Goal: Navigation & Orientation: Find specific page/section

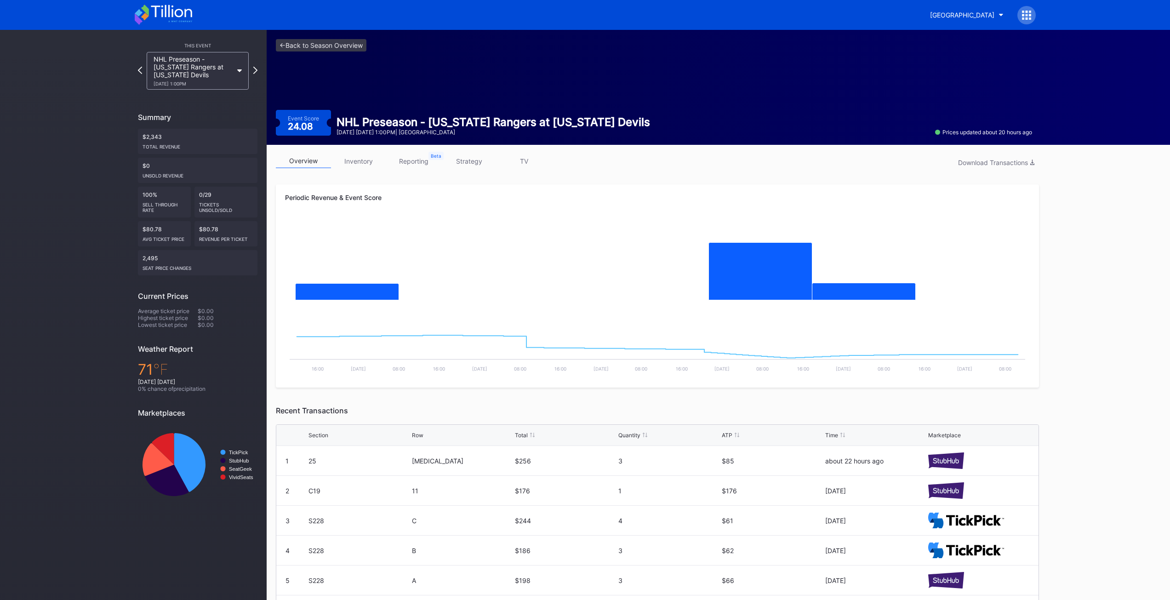
click at [439, 155] on link "reporting" at bounding box center [413, 161] width 55 height 14
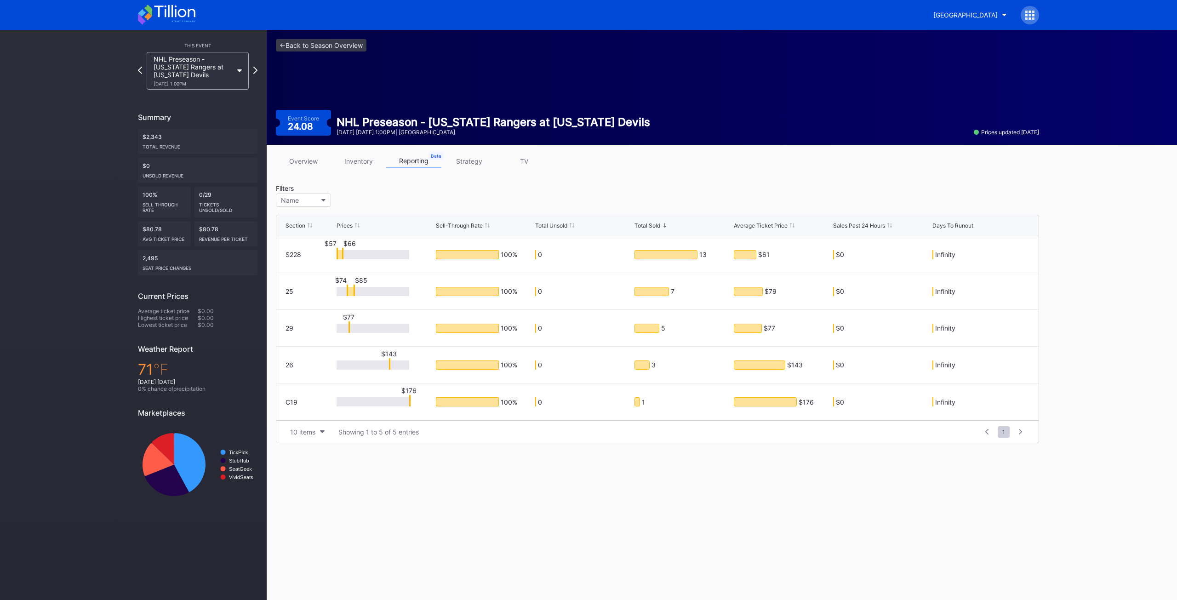
click at [365, 163] on link "inventory" at bounding box center [358, 161] width 55 height 14
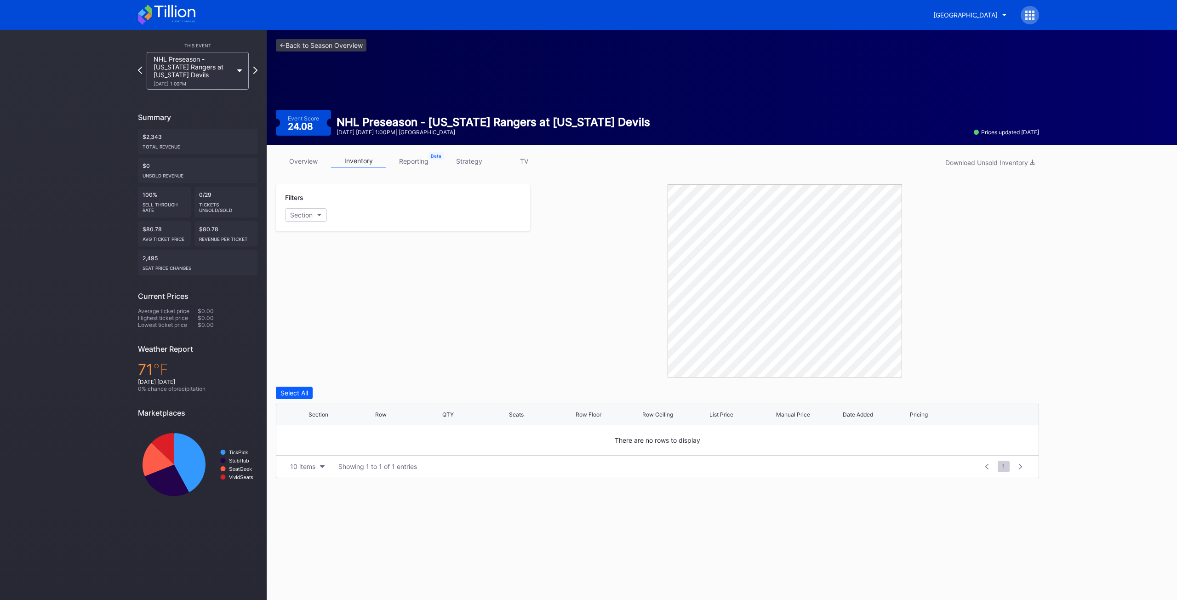
click at [310, 163] on link "overview" at bounding box center [303, 161] width 55 height 14
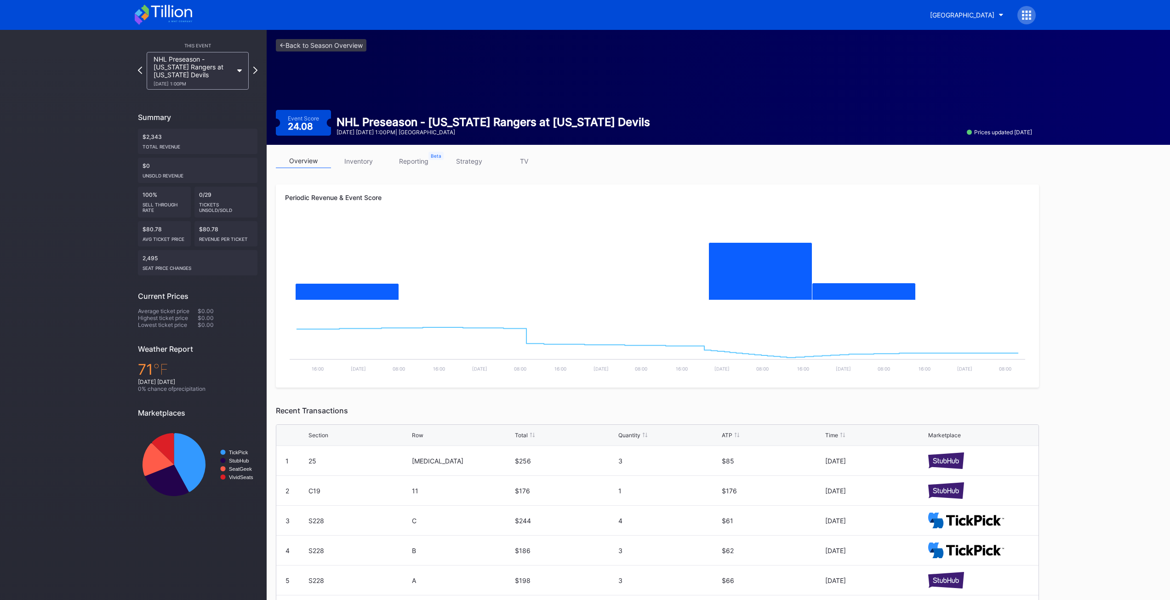
click at [427, 166] on link "reporting" at bounding box center [413, 161] width 55 height 14
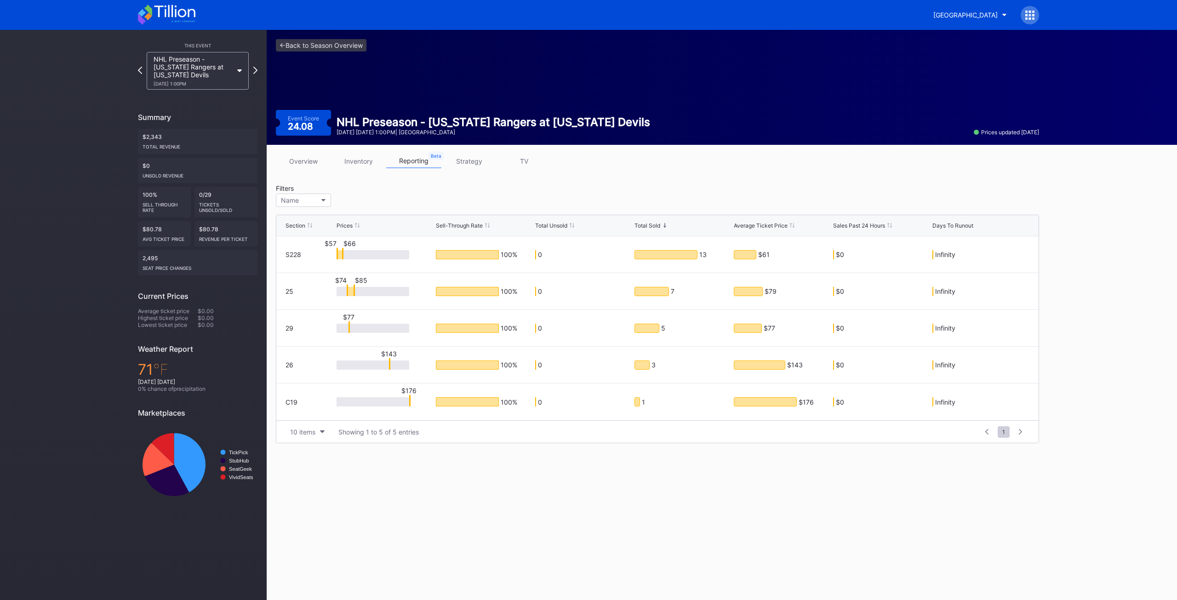
click at [471, 163] on link "strategy" at bounding box center [469, 161] width 55 height 14
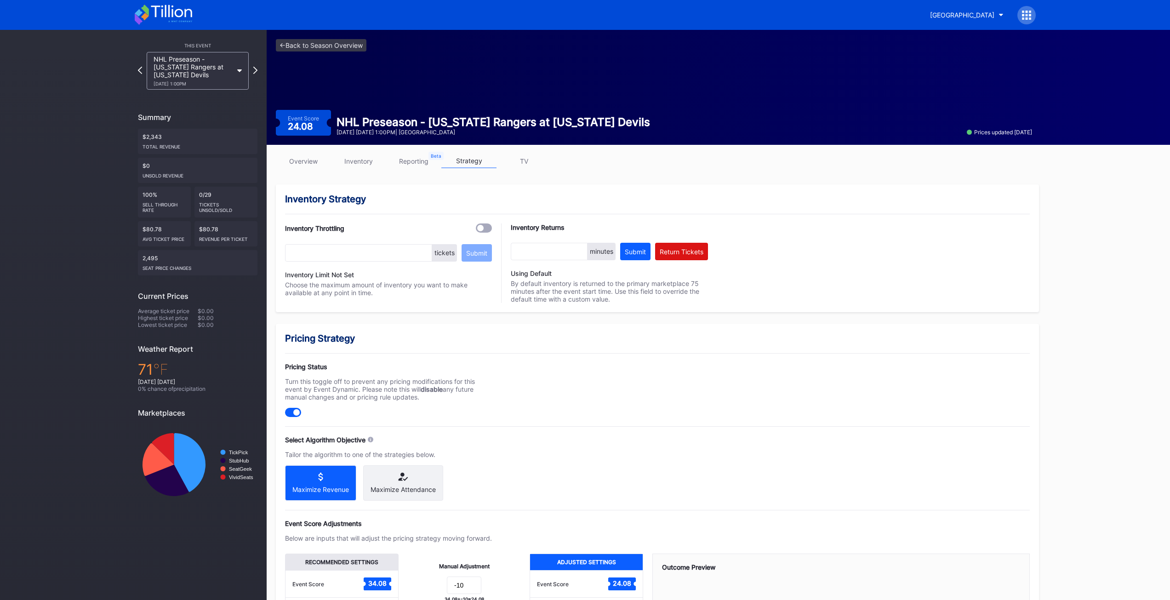
click at [296, 160] on link "overview" at bounding box center [303, 161] width 55 height 14
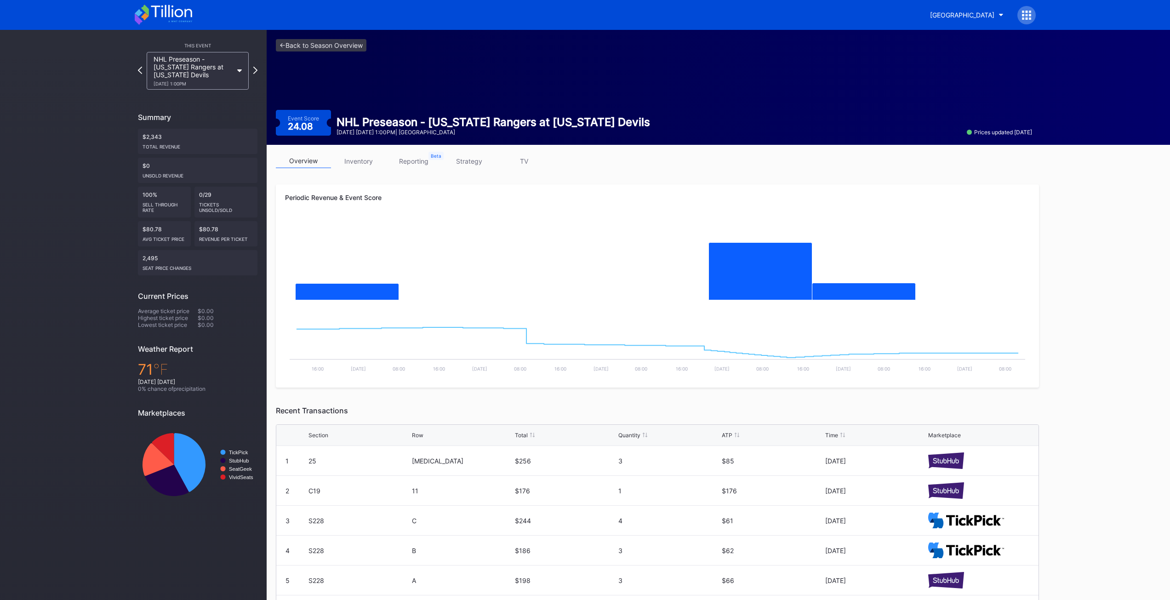
click at [236, 72] on div "NHL Preseason - [US_STATE] Rangers at [US_STATE] Devils [DATE] 1:00PM" at bounding box center [198, 71] width 102 height 38
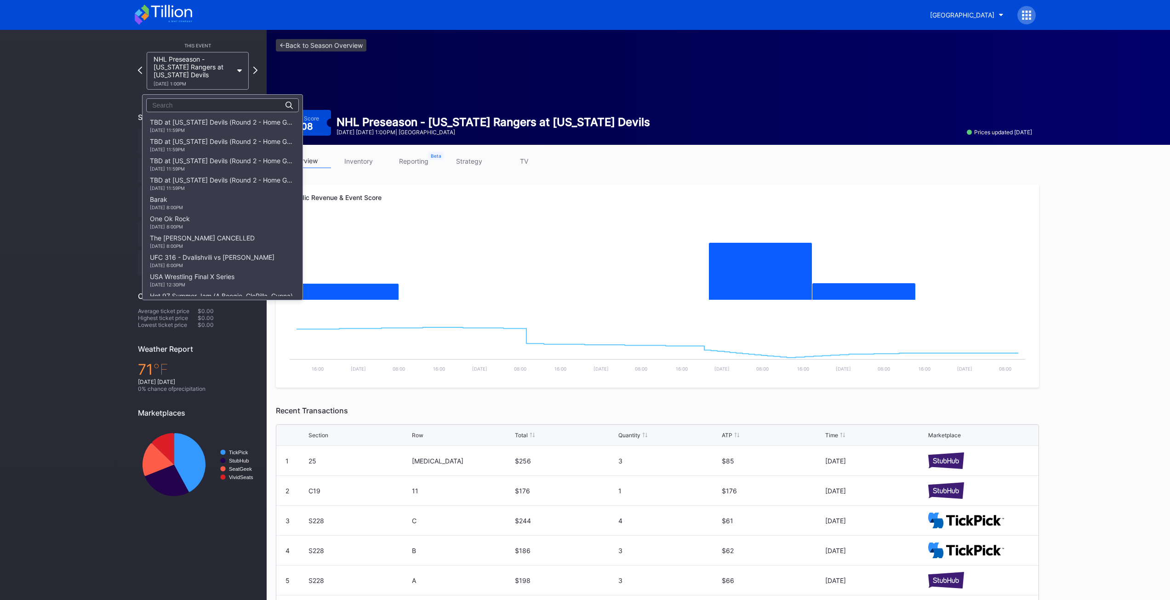
scroll to position [869, 0]
click at [229, 146] on div "NHL Preseason - [US_STATE] Islanders at [US_STATE] Devils [DATE] 7:00PM" at bounding box center [222, 145] width 145 height 15
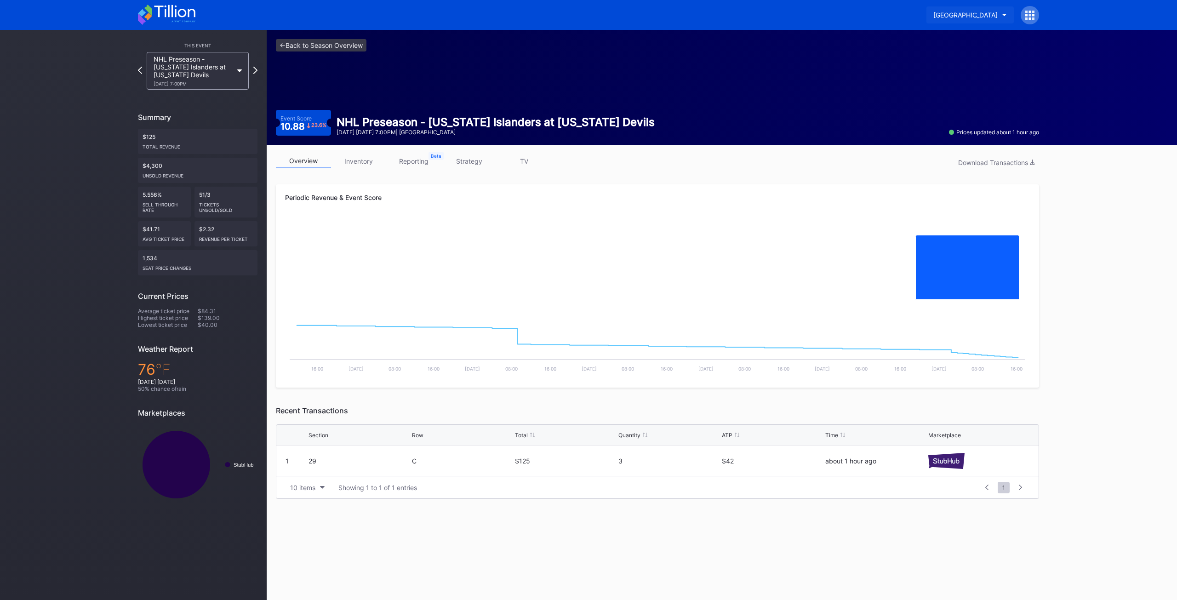
click at [997, 13] on div "[GEOGRAPHIC_DATA]" at bounding box center [966, 15] width 64 height 8
click at [945, 60] on div "NJ Devils Hockey Secondary" at bounding box center [954, 58] width 88 height 8
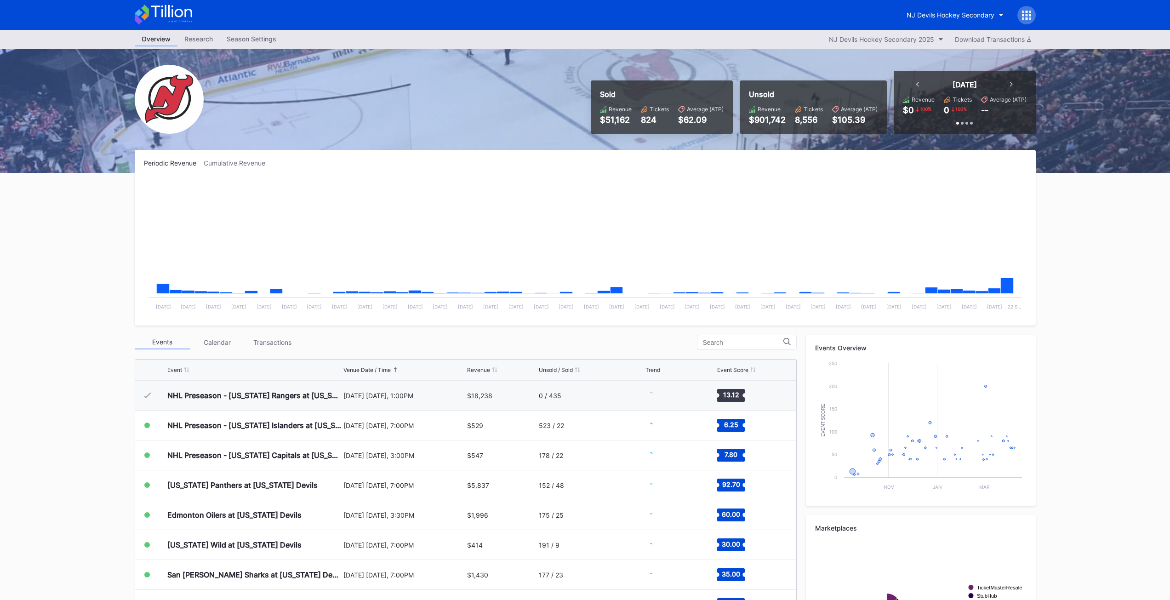
scroll to position [30, 0]
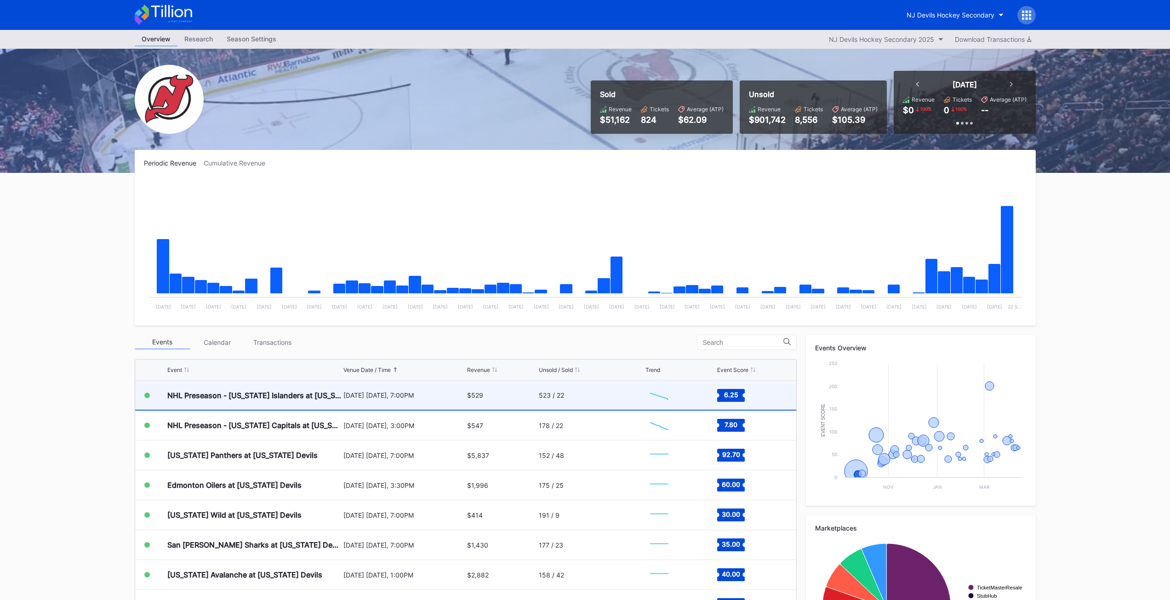
click at [482, 395] on div "$529" at bounding box center [501, 395] width 69 height 29
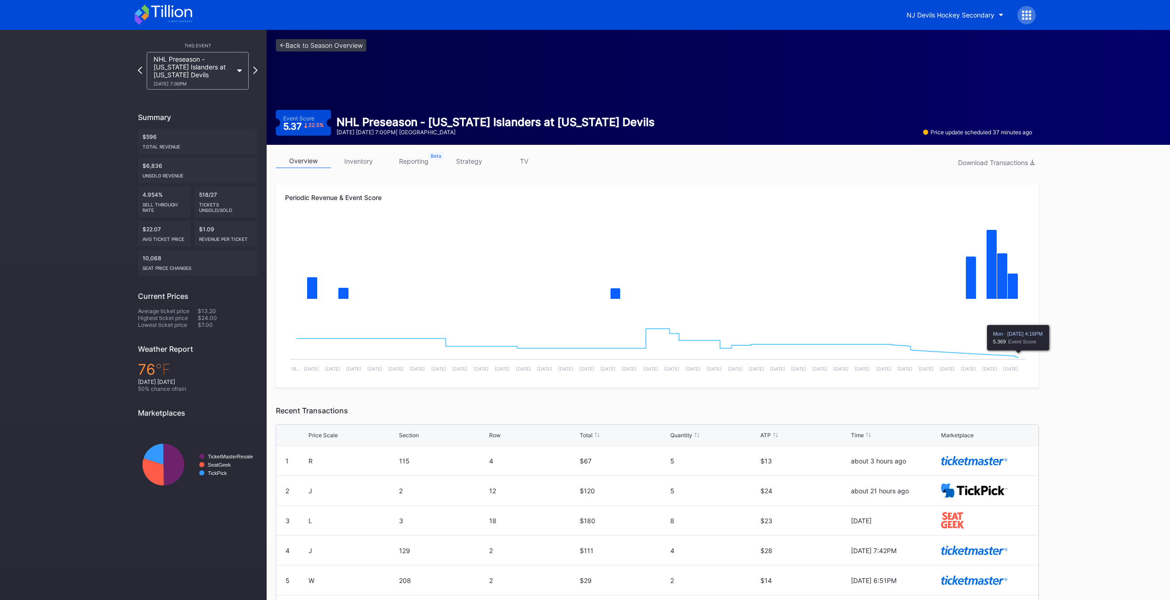
click at [1117, 312] on div "<- Back to Season Overview Event Score 5.37 22.5 % NHL Preseason - [US_STATE] I…" at bounding box center [719, 359] width 904 height 658
